Goal: Information Seeking & Learning: Learn about a topic

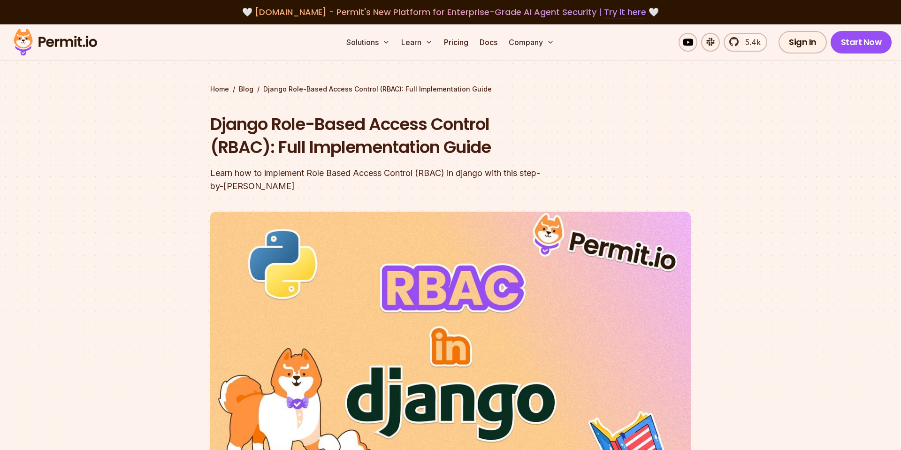
scroll to position [3318, 0]
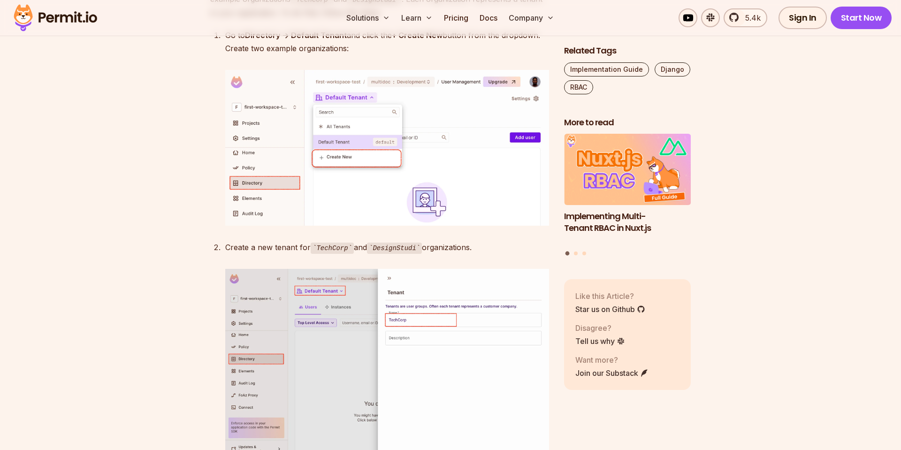
drag, startPoint x: 442, startPoint y: 310, endPoint x: 419, endPoint y: 307, distance: 23.2
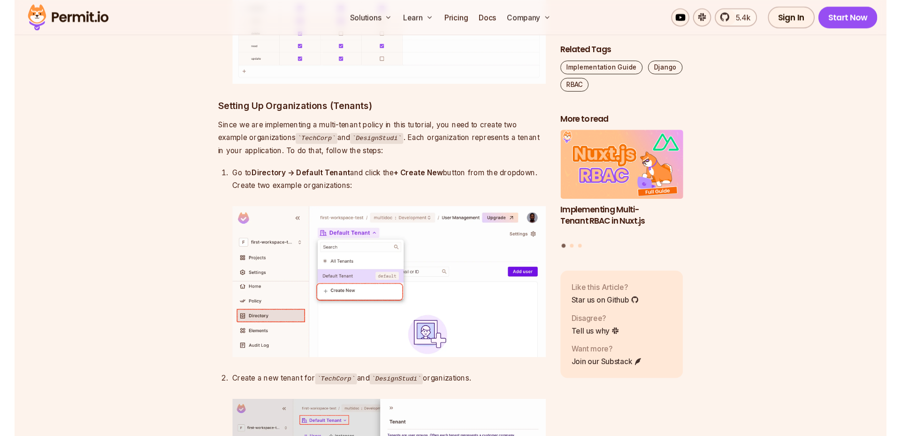
scroll to position [3104, 0]
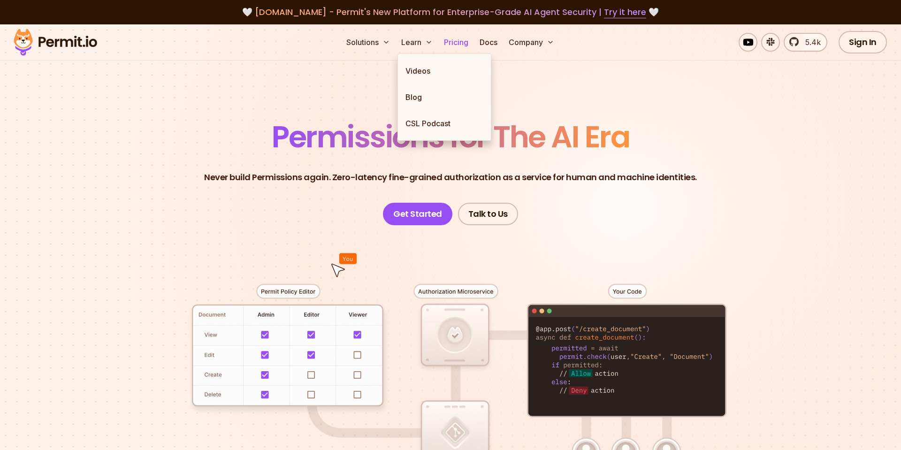
click at [455, 40] on link "Pricing" at bounding box center [456, 42] width 32 height 19
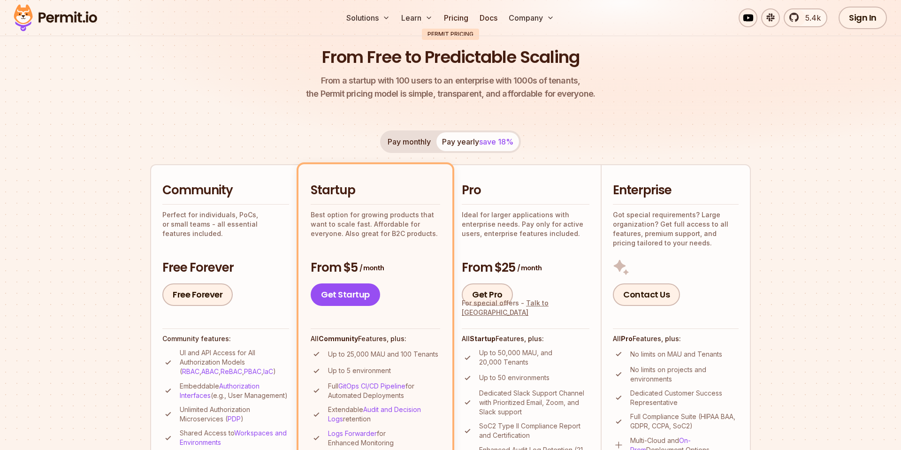
scroll to position [161, 0]
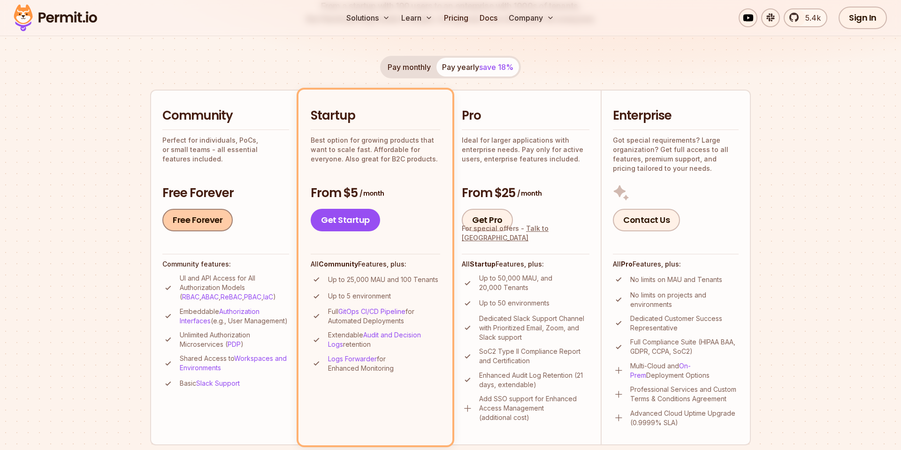
drag, startPoint x: 232, startPoint y: 260, endPoint x: 195, endPoint y: 215, distance: 58.0
click at [232, 257] on div "Community features: UI and API Access for All Authorization Models ( RBAC , ABA…" at bounding box center [225, 321] width 127 height 135
click at [190, 211] on link "Free Forever" at bounding box center [197, 220] width 70 height 23
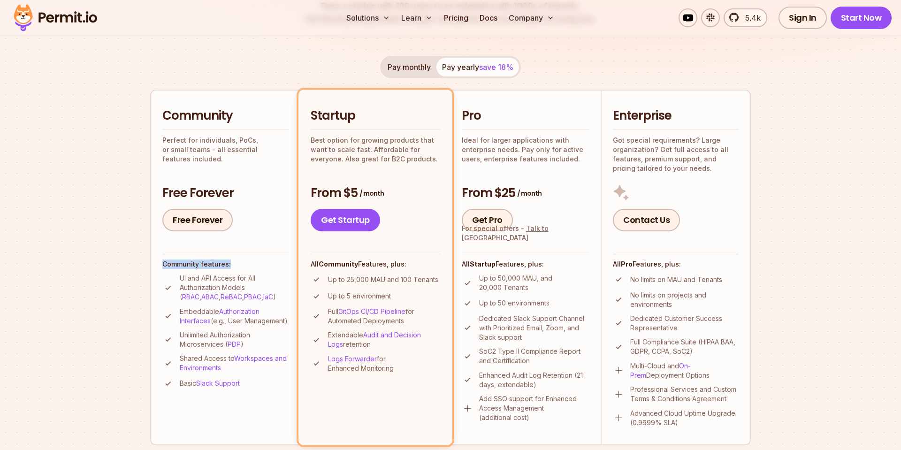
scroll to position [321, 0]
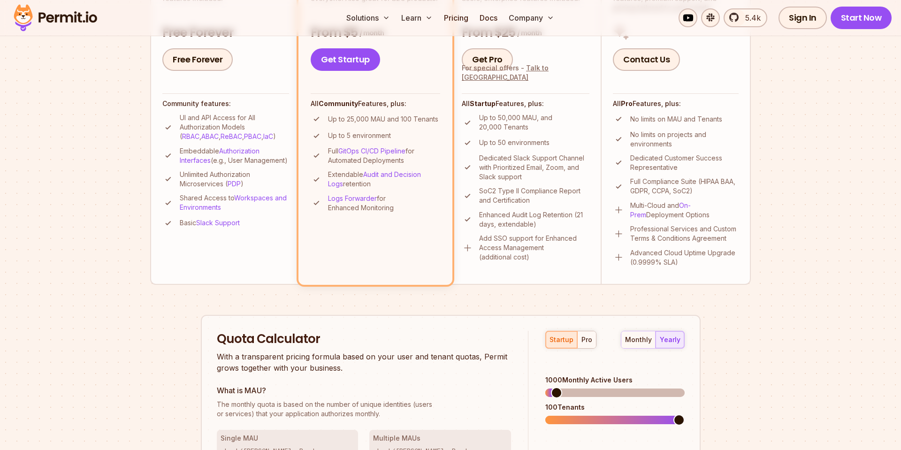
drag, startPoint x: 267, startPoint y: 290, endPoint x: 261, endPoint y: 290, distance: 5.2
click at [265, 290] on div "Permit Pricing From Free to Predictable Scaling From a startup with 100 users t…" at bounding box center [450, 237] width 601 height 888
drag, startPoint x: 255, startPoint y: 289, endPoint x: 237, endPoint y: 288, distance: 17.9
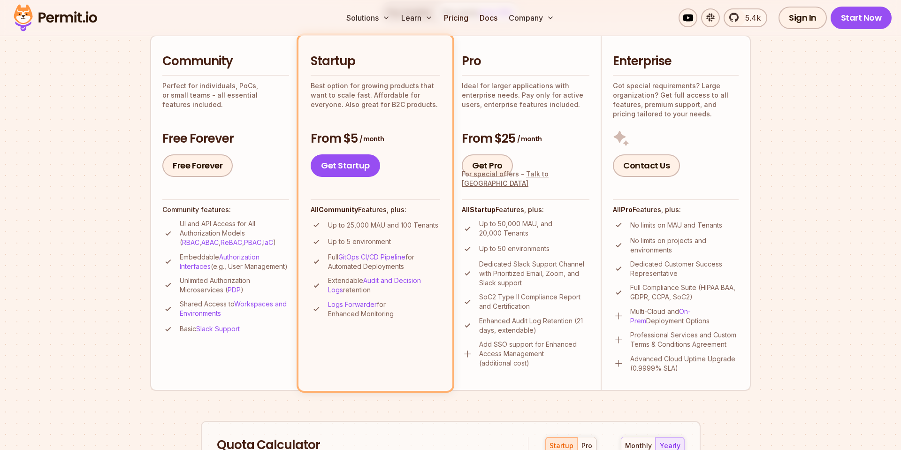
scroll to position [214, 0]
drag, startPoint x: 277, startPoint y: 407, endPoint x: 254, endPoint y: 402, distance: 23.8
click at [207, 292] on p "Unlimited Authorization Microservices ( PDP )" at bounding box center [234, 286] width 109 height 19
click at [297, 406] on div "Permit Pricing From Free to Predictable Scaling From a startup with 100 users t…" at bounding box center [450, 344] width 601 height 888
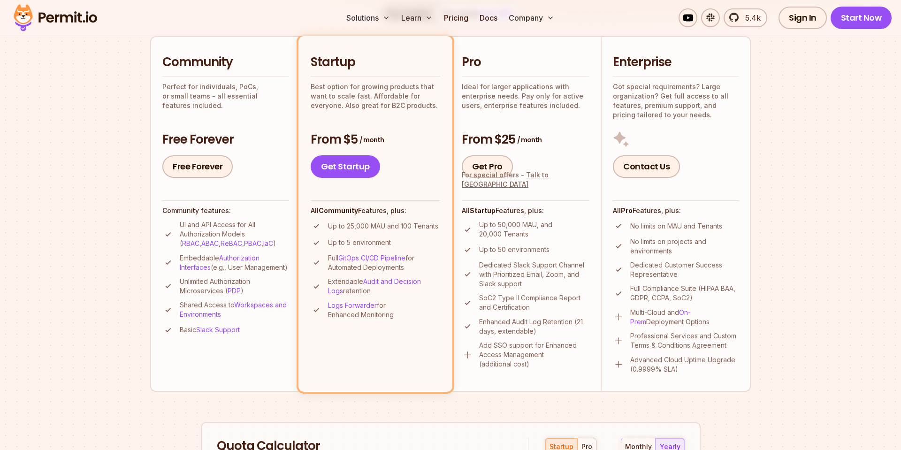
click at [259, 400] on div "Permit Pricing From Free to Predictable Scaling From a startup with 100 users t…" at bounding box center [450, 344] width 601 height 888
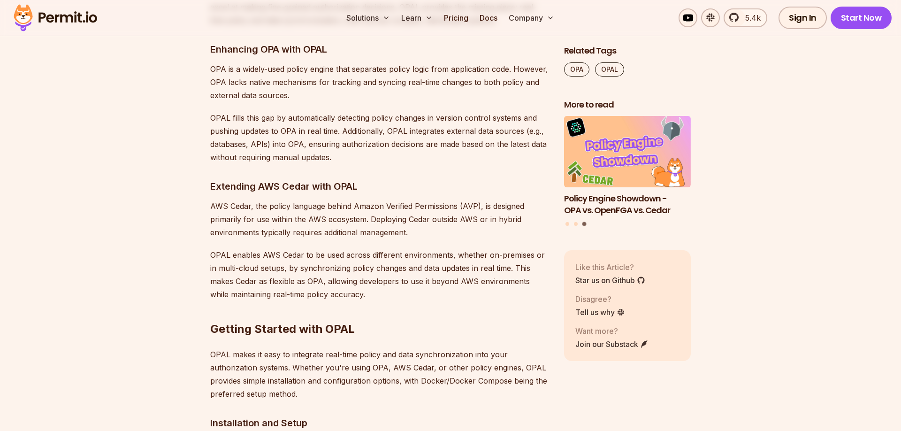
scroll to position [2670, 0]
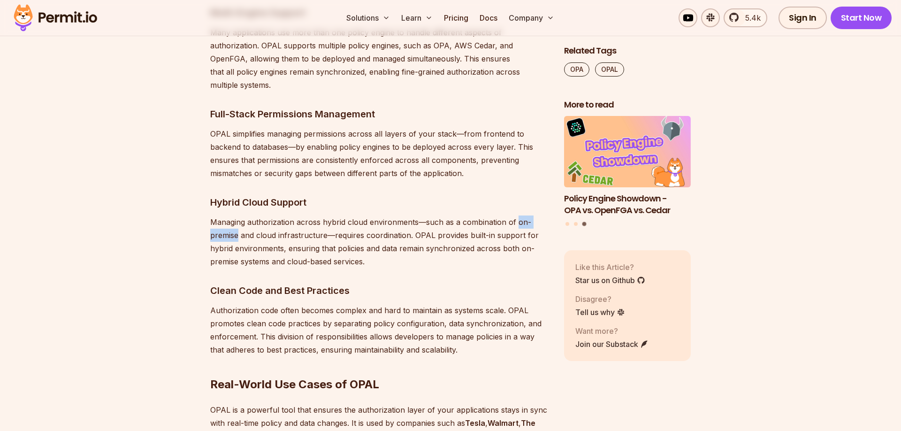
drag, startPoint x: 504, startPoint y: 232, endPoint x: 468, endPoint y: 232, distance: 36.1
drag, startPoint x: 235, startPoint y: 230, endPoint x: 422, endPoint y: 235, distance: 187.8
click at [412, 233] on p "Managing authorization across hybrid cloud environments—such as a combination o…" at bounding box center [379, 241] width 339 height 53
click at [457, 252] on p "Managing authorization across hybrid cloud environments—such as a combination o…" at bounding box center [379, 241] width 339 height 53
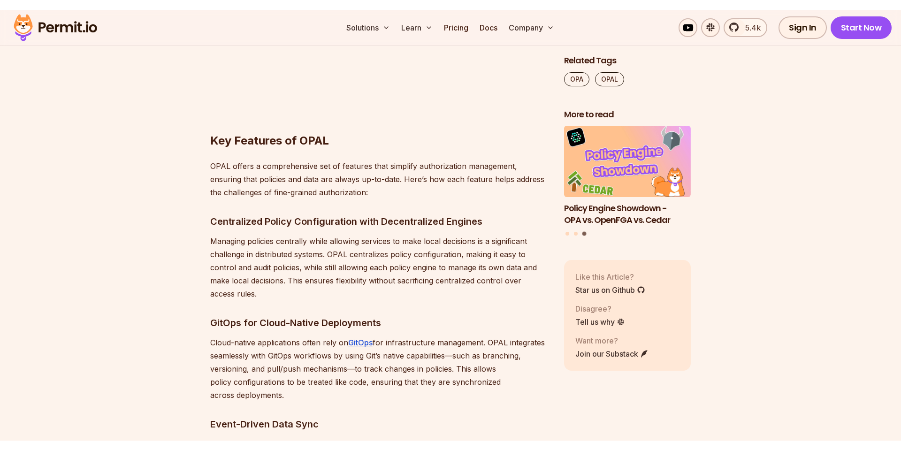
scroll to position [1547, 0]
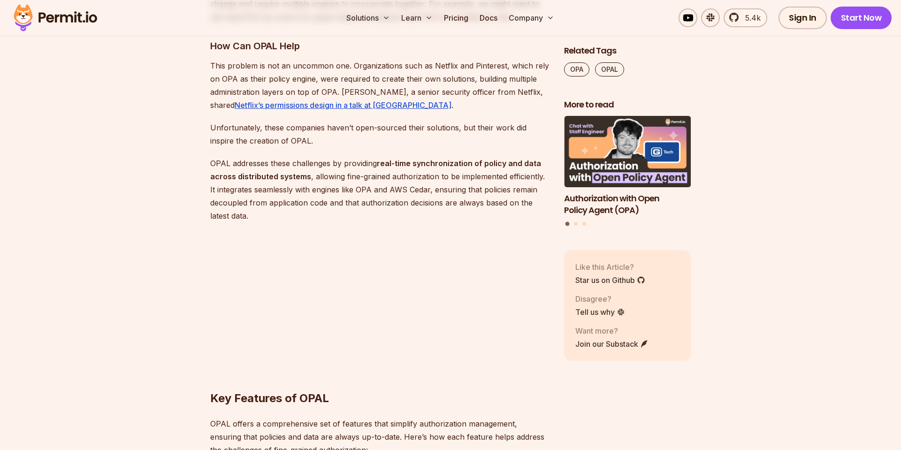
drag, startPoint x: 381, startPoint y: 392, endPoint x: 375, endPoint y: 395, distance: 6.1
